Goal: Navigation & Orientation: Find specific page/section

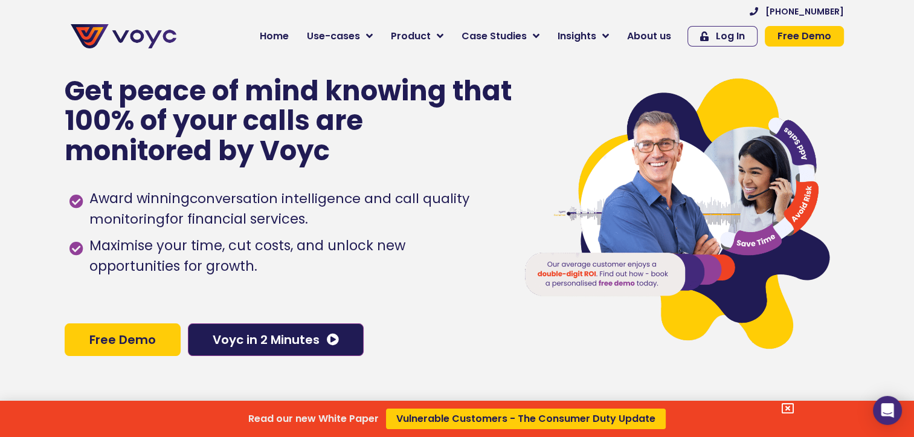
click at [278, 40] on div "Read our new White Paper Vulnerable Customers - The Consumer Duty Update" at bounding box center [457, 218] width 914 height 437
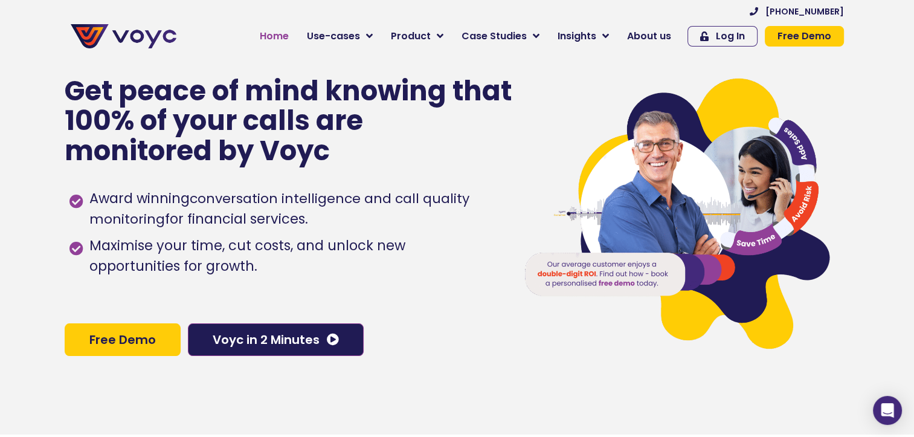
click at [284, 37] on span "Home" at bounding box center [274, 36] width 29 height 14
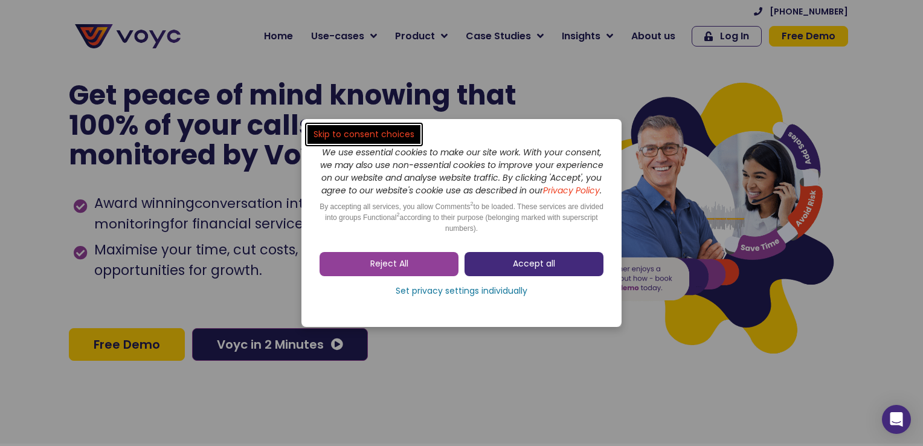
click at [537, 269] on span "Accept all" at bounding box center [534, 264] width 42 height 12
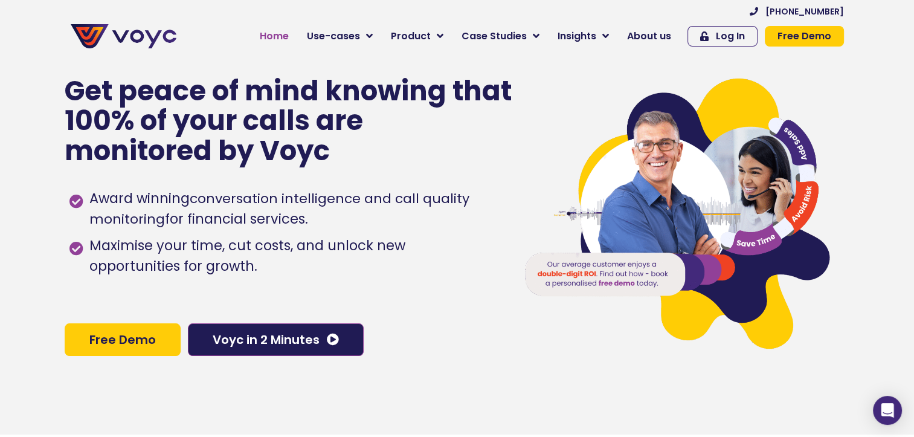
click at [289, 38] on span "Home" at bounding box center [274, 36] width 29 height 14
click at [439, 36] on link "Product" at bounding box center [417, 36] width 71 height 24
click at [443, 34] on link "Product" at bounding box center [417, 36] width 71 height 24
click at [283, 33] on span "Home" at bounding box center [274, 36] width 29 height 14
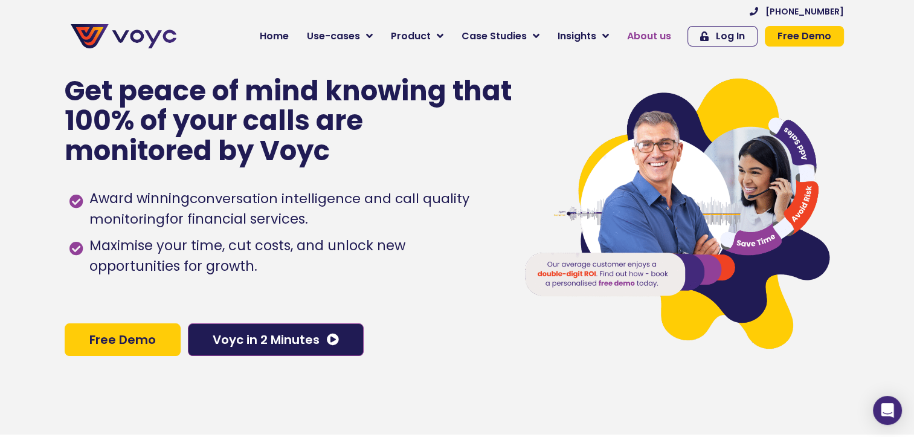
click at [647, 35] on span "About us" at bounding box center [649, 36] width 44 height 14
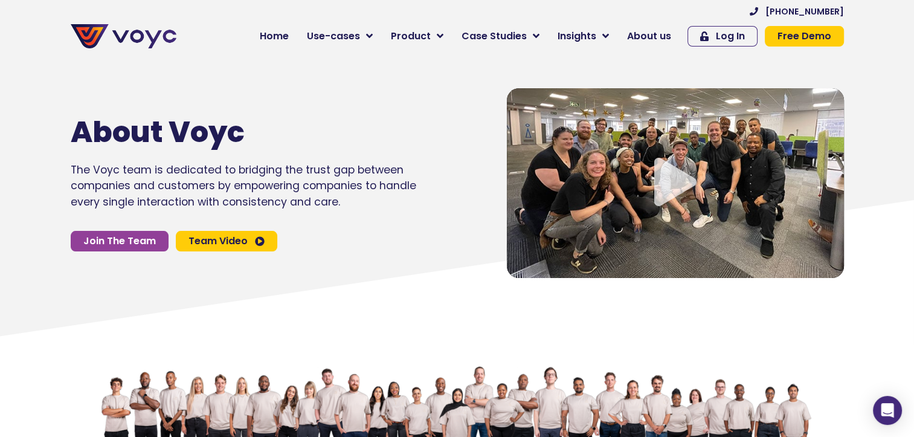
click at [667, 200] on icon "Video play button" at bounding box center [675, 182] width 42 height 48
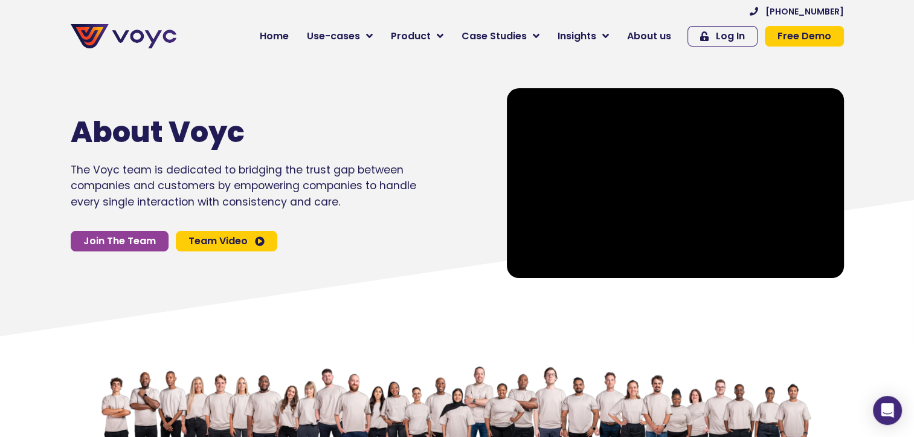
click at [662, 315] on icon at bounding box center [456, 272] width 914 height 145
click at [116, 241] on span "Join The Team" at bounding box center [119, 241] width 72 height 10
